Goal: Transaction & Acquisition: Purchase product/service

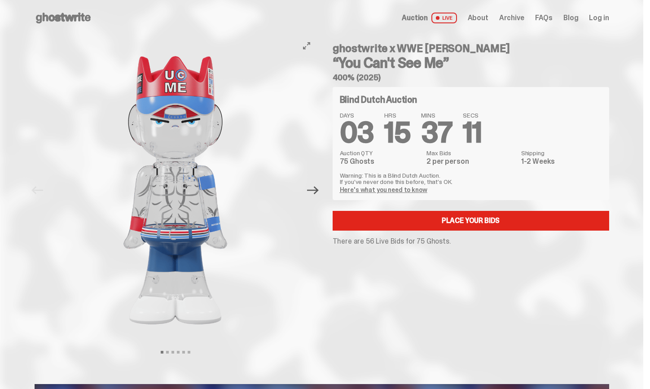
click at [316, 191] on icon "Next" at bounding box center [313, 191] width 12 height 12
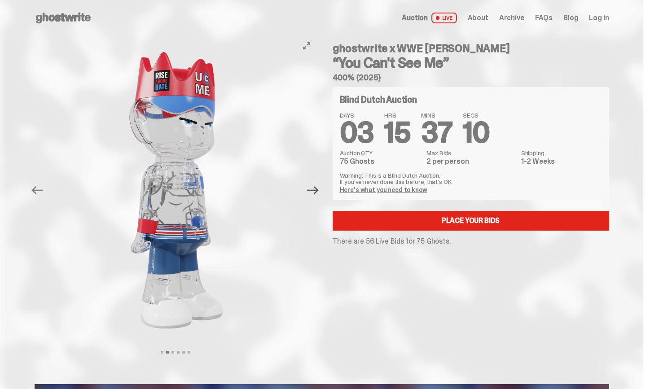
click at [316, 191] on icon "Next" at bounding box center [313, 191] width 12 height 12
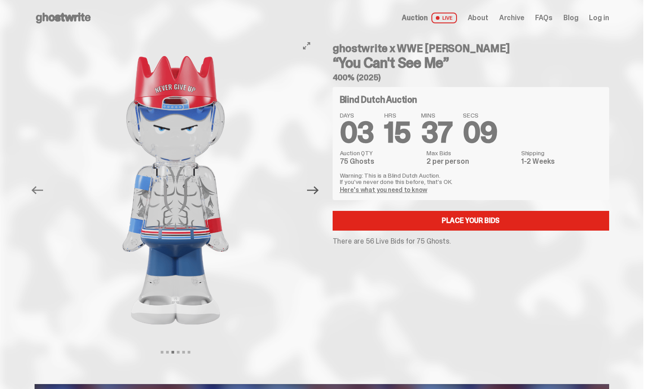
click at [316, 191] on icon "Next" at bounding box center [313, 191] width 12 height 12
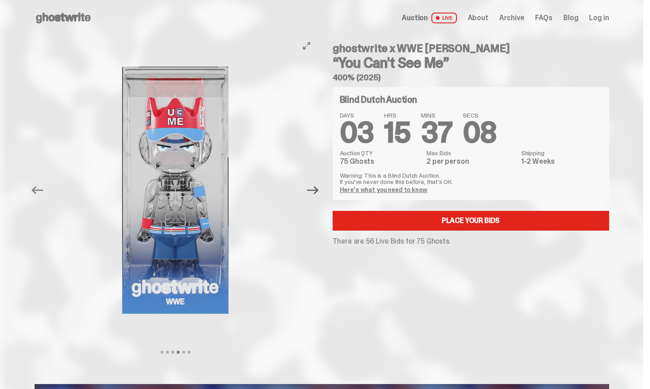
click at [316, 191] on icon "Next" at bounding box center [313, 191] width 12 height 12
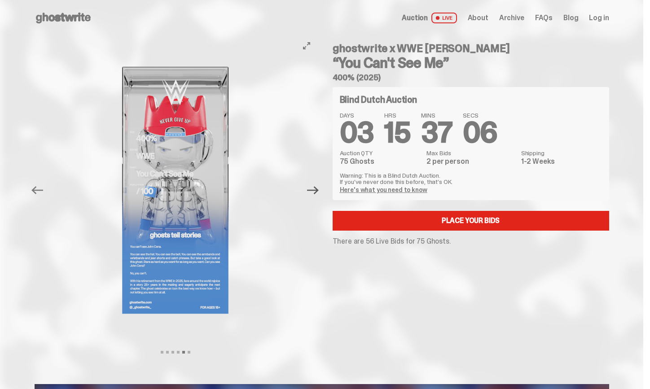
click at [316, 191] on icon "Next" at bounding box center [313, 191] width 12 height 12
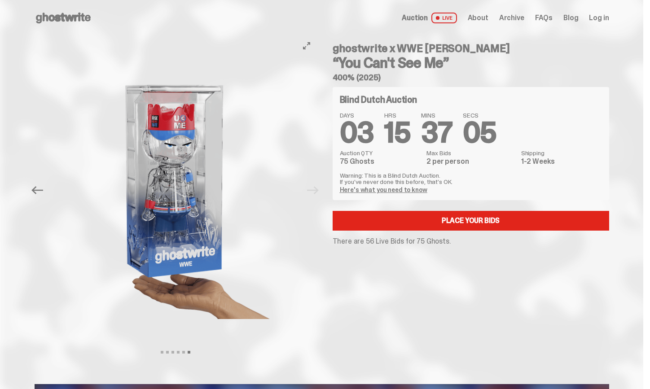
click at [316, 191] on div at bounding box center [176, 190] width 282 height 309
click at [406, 189] on link "Here's what you need to know" at bounding box center [384, 190] width 88 height 8
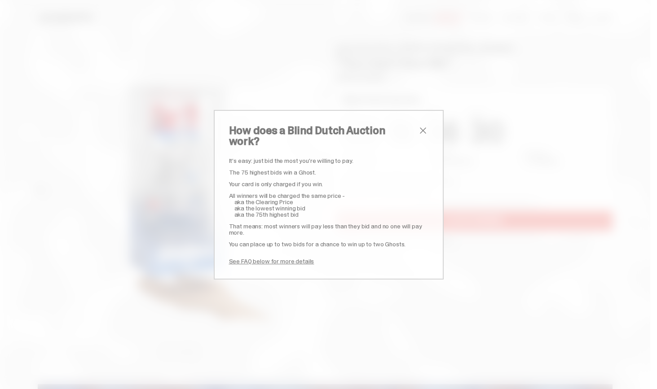
click at [419, 133] on span "close" at bounding box center [423, 130] width 11 height 11
